Goal: Task Accomplishment & Management: Manage account settings

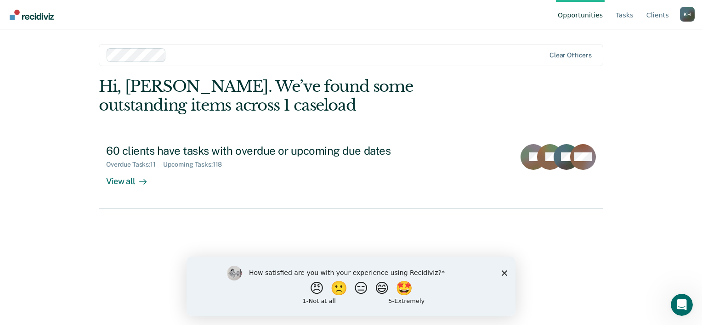
drag, startPoint x: 0, startPoint y: 0, endPoint x: 376, endPoint y: 98, distance: 389.1
click at [376, 98] on div "Hi, [PERSON_NAME]. We’ve found some outstanding items across 1 caseload" at bounding box center [301, 96] width 404 height 38
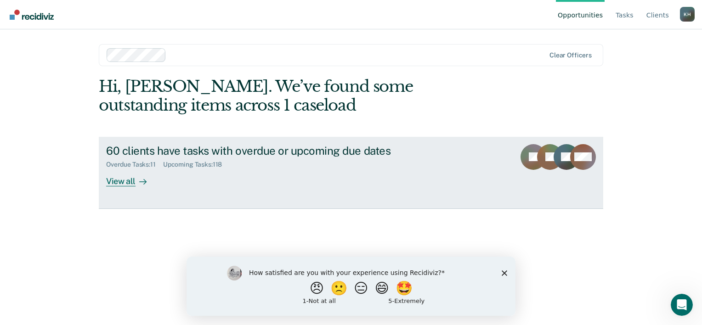
click at [127, 186] on div "View all" at bounding box center [131, 178] width 51 height 18
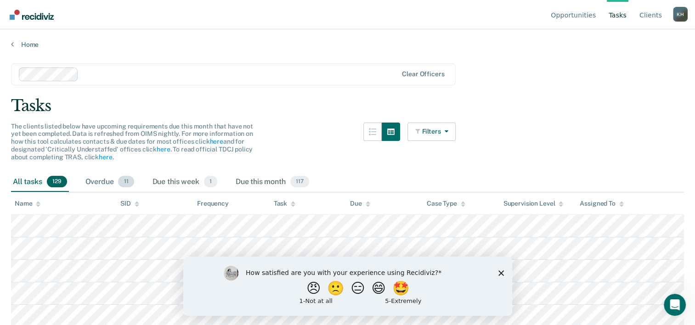
click at [99, 180] on div "Overdue 11" at bounding box center [110, 182] width 52 height 20
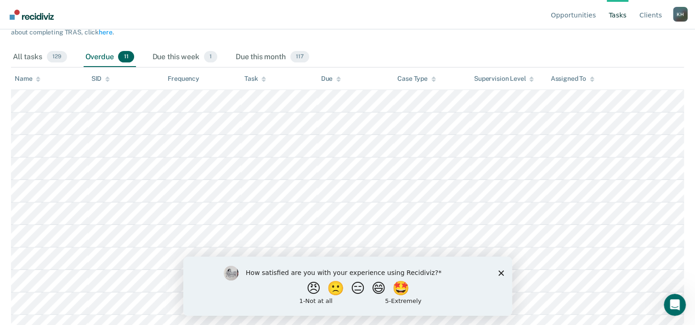
scroll to position [137, 0]
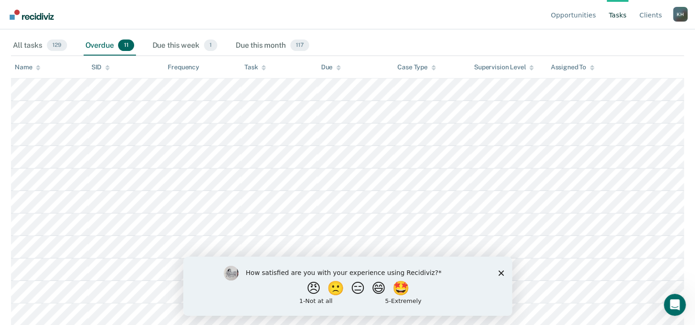
click at [502, 272] on polygon "Close survey" at bounding box center [501, 273] width 6 height 6
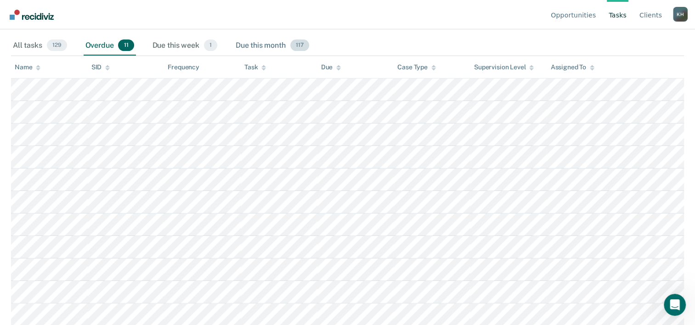
click at [257, 38] on div "Due this month 117" at bounding box center [272, 46] width 77 height 20
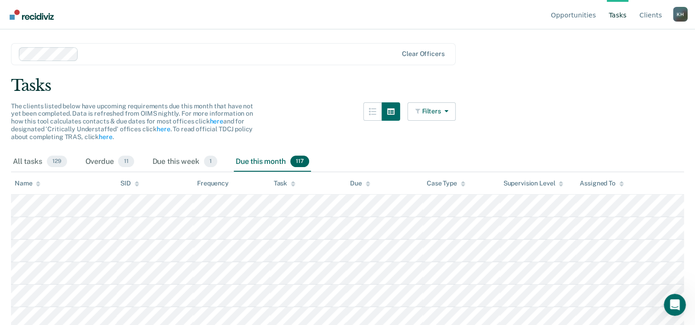
scroll to position [0, 0]
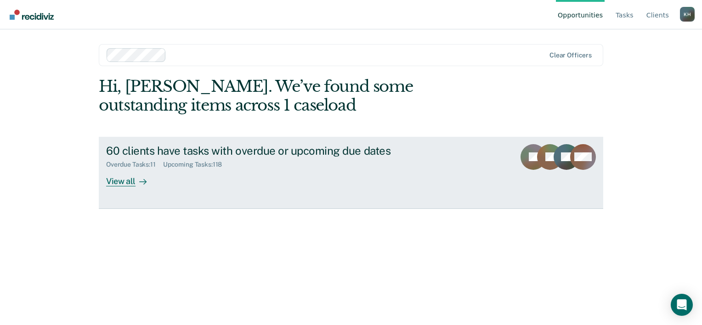
click at [122, 177] on div "View all" at bounding box center [131, 178] width 51 height 18
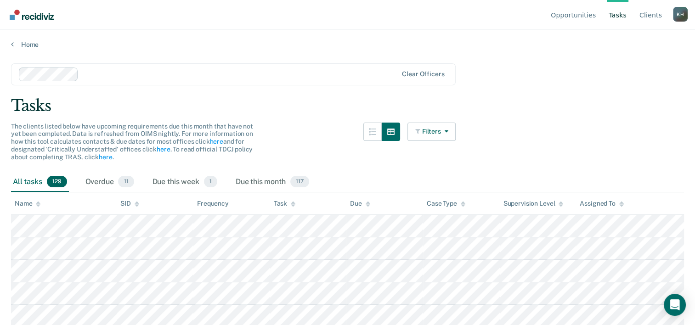
click at [678, 14] on div "K H" at bounding box center [680, 14] width 15 height 15
click at [625, 134] on main "Clear officers Tasks The clients listed below have upcoming requirements due th…" at bounding box center [347, 186] width 695 height 274
click at [654, 23] on link "Client s" at bounding box center [651, 14] width 26 height 29
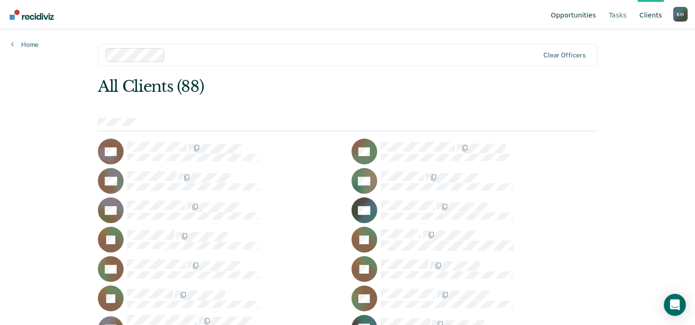
click at [584, 20] on link "Opportunities" at bounding box center [573, 14] width 49 height 29
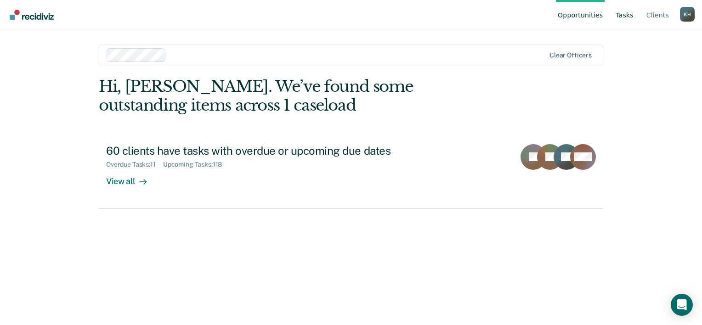
click at [627, 21] on link "Tasks" at bounding box center [625, 14] width 22 height 29
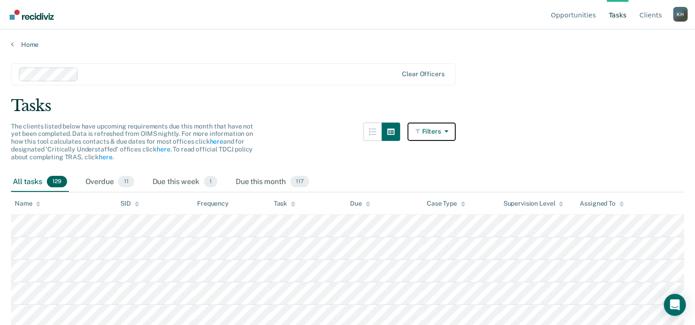
click at [448, 133] on icon "button" at bounding box center [444, 131] width 7 height 6
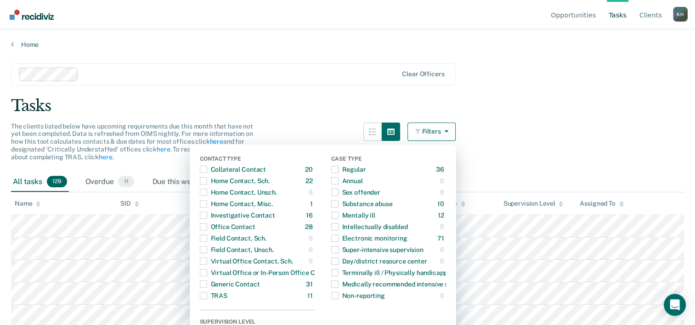
click at [667, 133] on main "Clear officers Tasks The clients listed below have upcoming requirements due th…" at bounding box center [347, 186] width 695 height 274
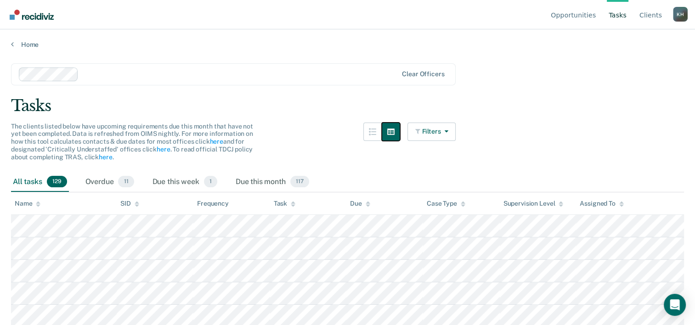
click at [400, 132] on button "button" at bounding box center [391, 132] width 18 height 18
click at [487, 151] on main "Clear officers Tasks The clients listed below have upcoming requirements due th…" at bounding box center [347, 186] width 695 height 274
click at [400, 132] on button "button" at bounding box center [391, 132] width 18 height 18
click at [399, 140] on button "button" at bounding box center [391, 132] width 18 height 18
click at [433, 158] on div "Filters Contact Type Collateral Contact 20 ONLY Home Contact, Sch. 22 ONLY Home…" at bounding box center [432, 148] width 49 height 50
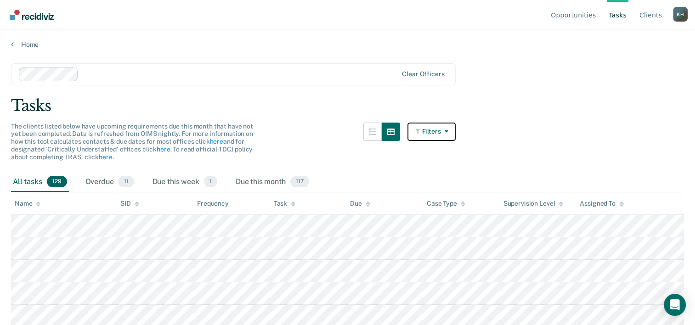
click at [448, 131] on icon "button" at bounding box center [444, 131] width 7 height 6
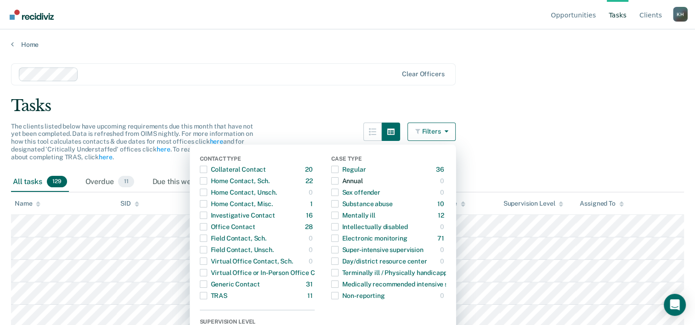
click at [339, 183] on span "Dropdown Menu" at bounding box center [334, 180] width 7 height 7
drag, startPoint x: 587, startPoint y: 52, endPoint x: 598, endPoint y: 147, distance: 95.4
click at [609, 147] on main "Clear officers Tasks The clients listed below have upcoming requirements due th…" at bounding box center [347, 186] width 695 height 274
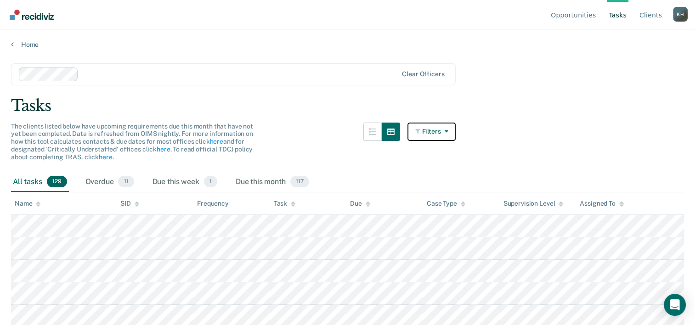
click at [432, 137] on button "Filters" at bounding box center [432, 132] width 49 height 18
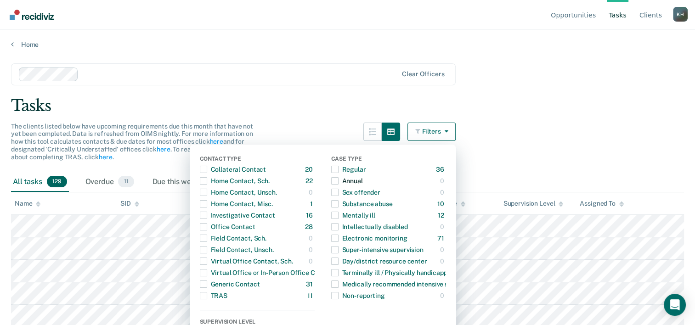
click at [339, 181] on span "Dropdown Menu" at bounding box center [334, 180] width 7 height 7
click at [679, 86] on main "Clear officers Tasks The clients listed below have upcoming requirements due th…" at bounding box center [347, 186] width 695 height 274
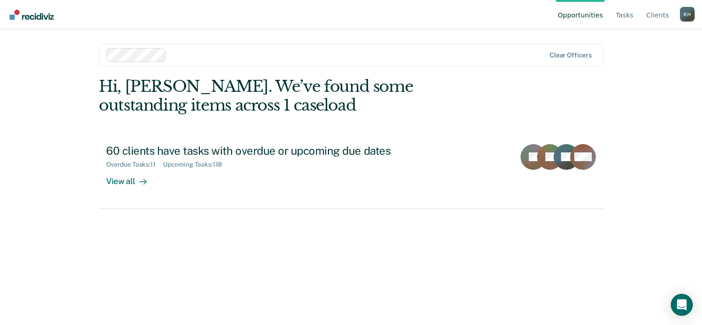
click at [686, 11] on div "K H" at bounding box center [687, 14] width 15 height 15
click at [643, 59] on link "How it works" at bounding box center [650, 58] width 59 height 8
click at [685, 12] on div "K H" at bounding box center [687, 14] width 15 height 15
click at [632, 57] on link "How it works" at bounding box center [650, 58] width 59 height 8
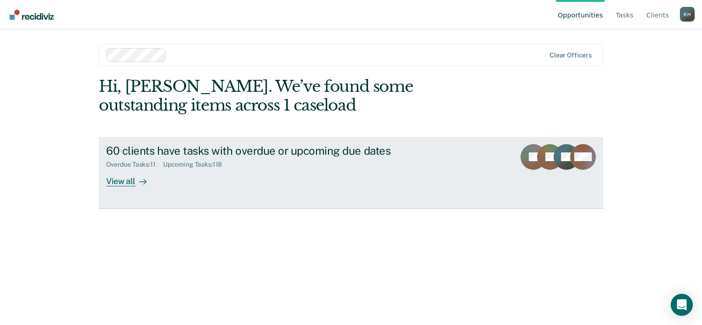
click at [116, 184] on div "View all" at bounding box center [131, 178] width 51 height 18
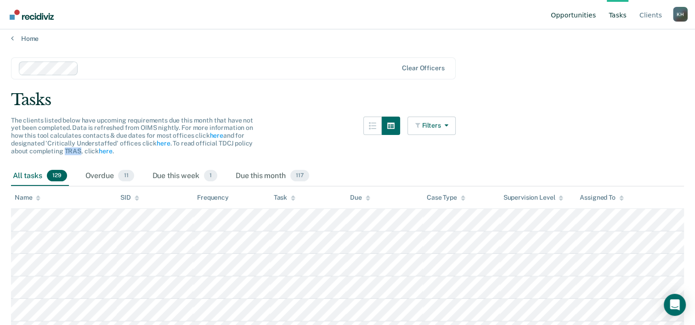
scroll to position [16, 0]
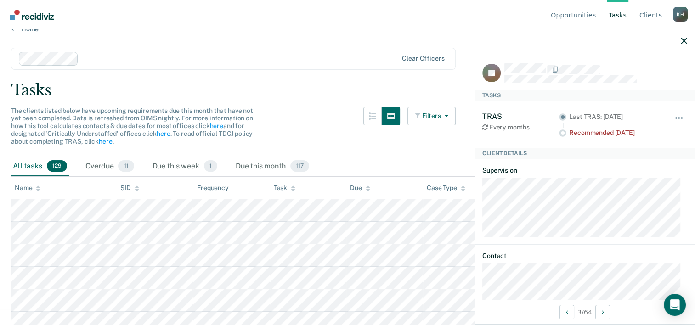
click at [317, 107] on div "The clients listed below have upcoming requirements due this month that have no…" at bounding box center [233, 132] width 445 height 50
click at [301, 101] on main "Clear officers Tasks The clients listed below have upcoming requirements due th…" at bounding box center [347, 170] width 695 height 274
